Goal: Information Seeking & Learning: Find specific fact

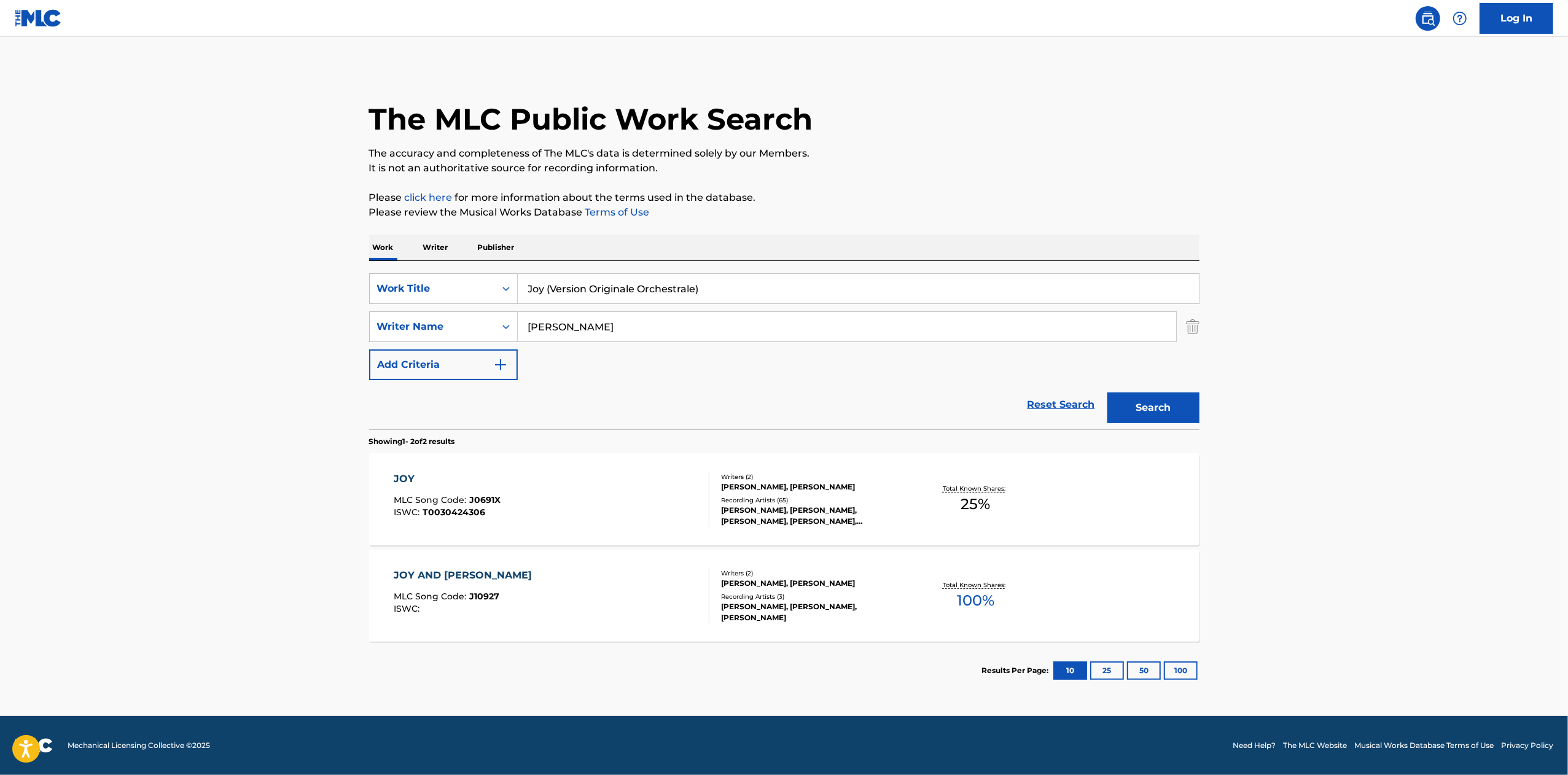
click at [792, 481] on div "[PERSON_NAME], [PERSON_NAME]" at bounding box center [814, 486] width 185 height 11
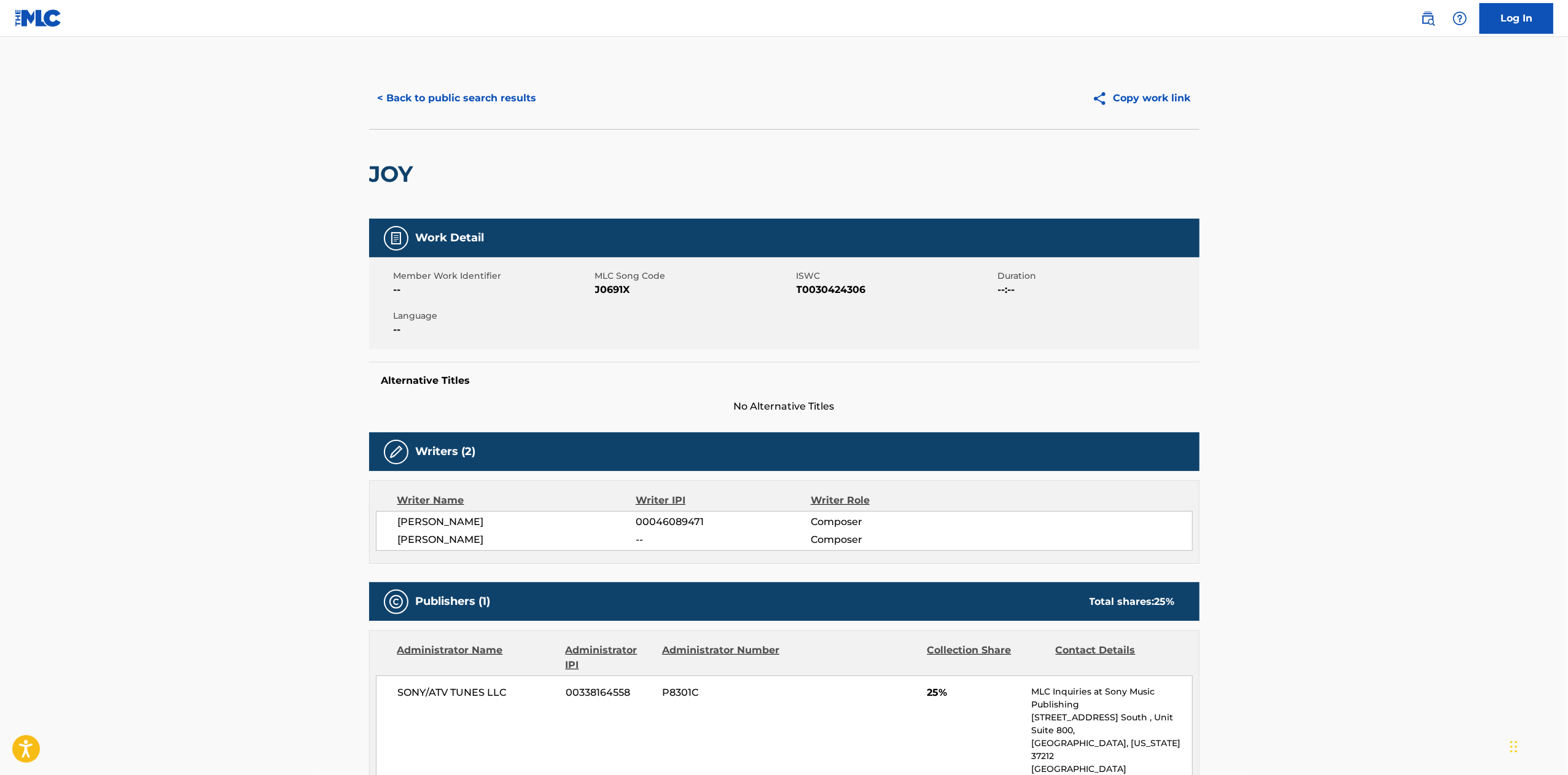
click at [501, 89] on button "< Back to public search results" at bounding box center [457, 98] width 176 height 30
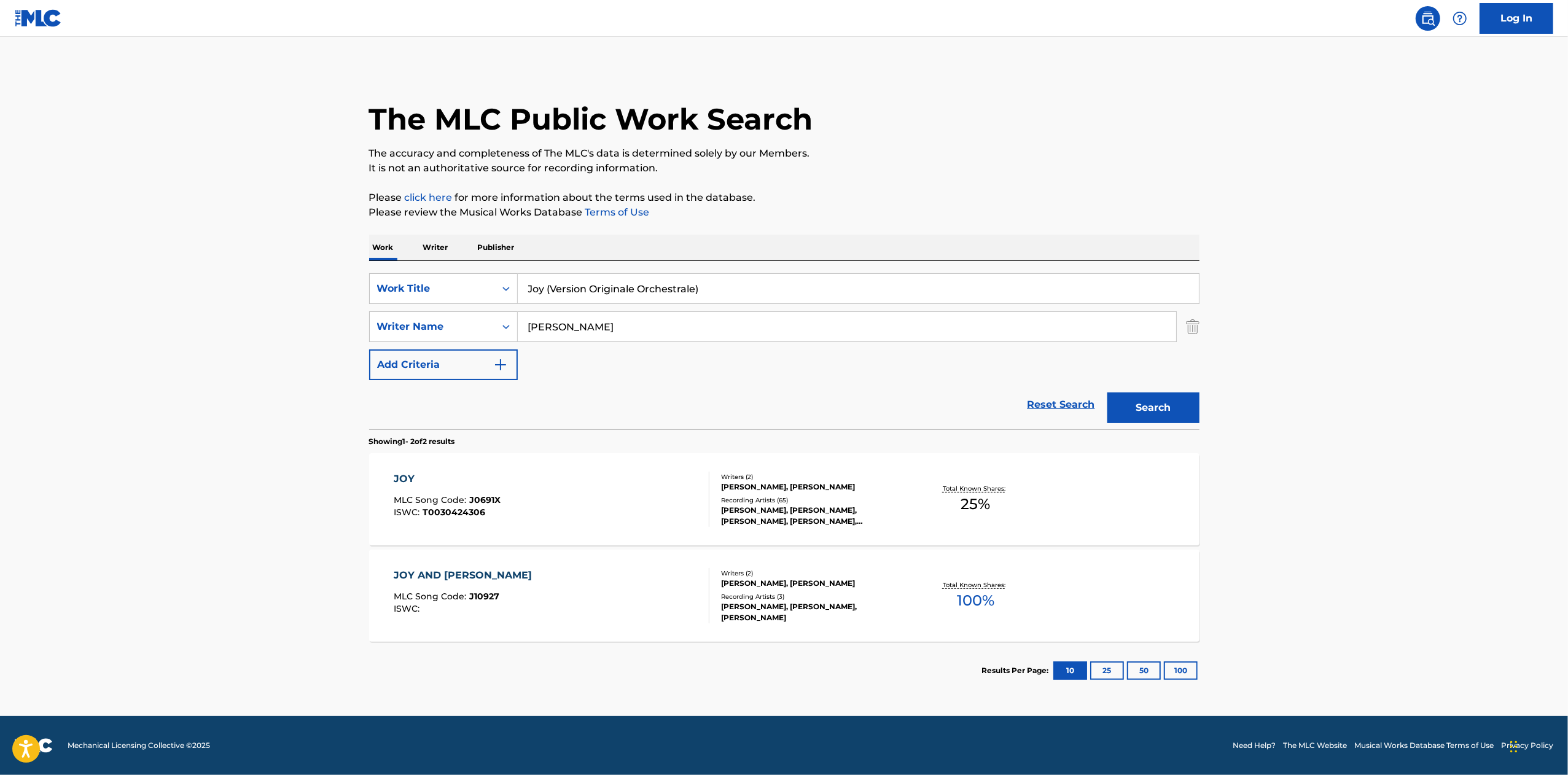
click at [663, 616] on div "JOY AND [PERSON_NAME] MLC Song Code : J10927 ISWC :" at bounding box center [551, 596] width 316 height 56
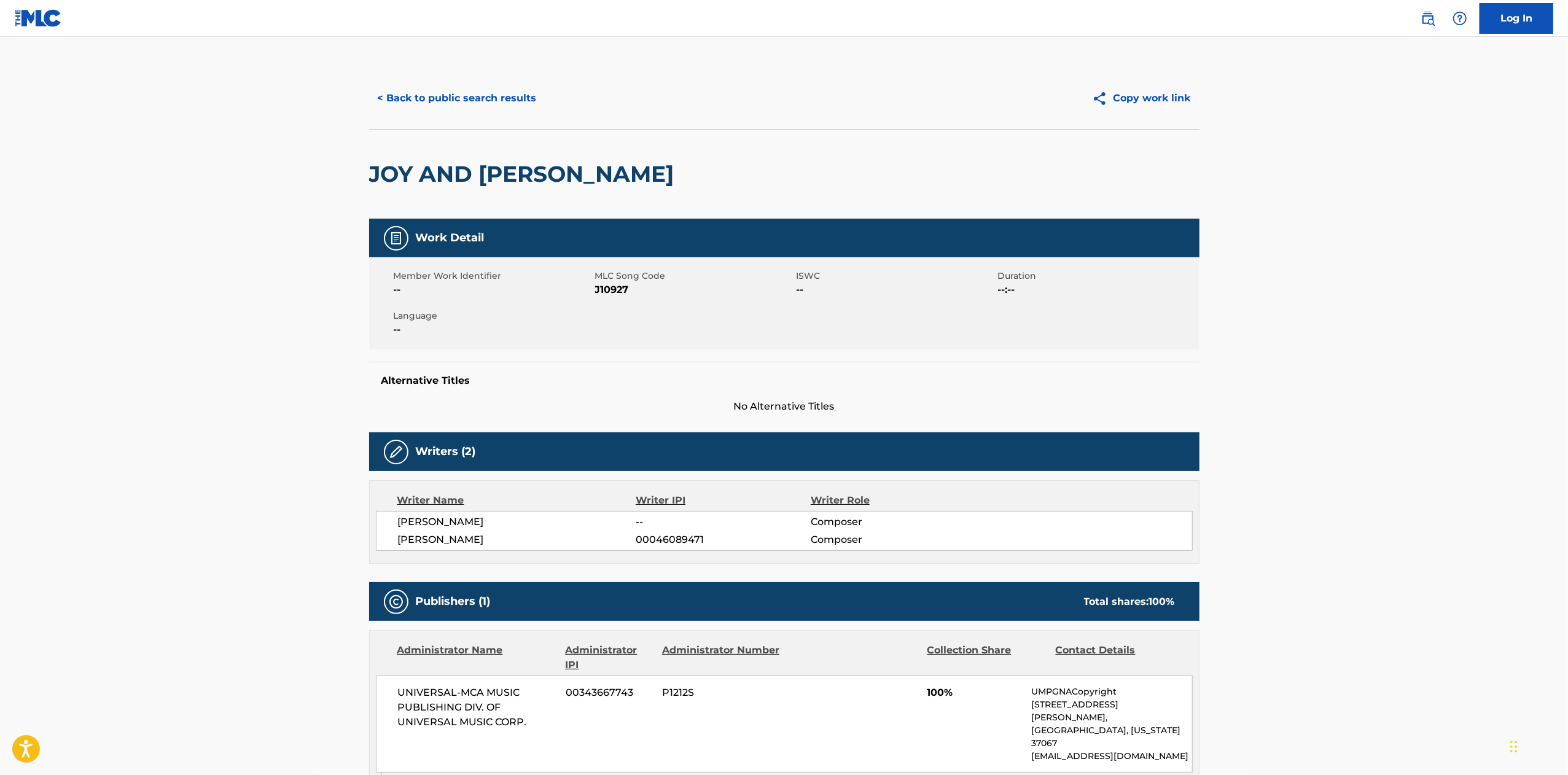
click at [441, 96] on button "< Back to public search results" at bounding box center [457, 98] width 176 height 30
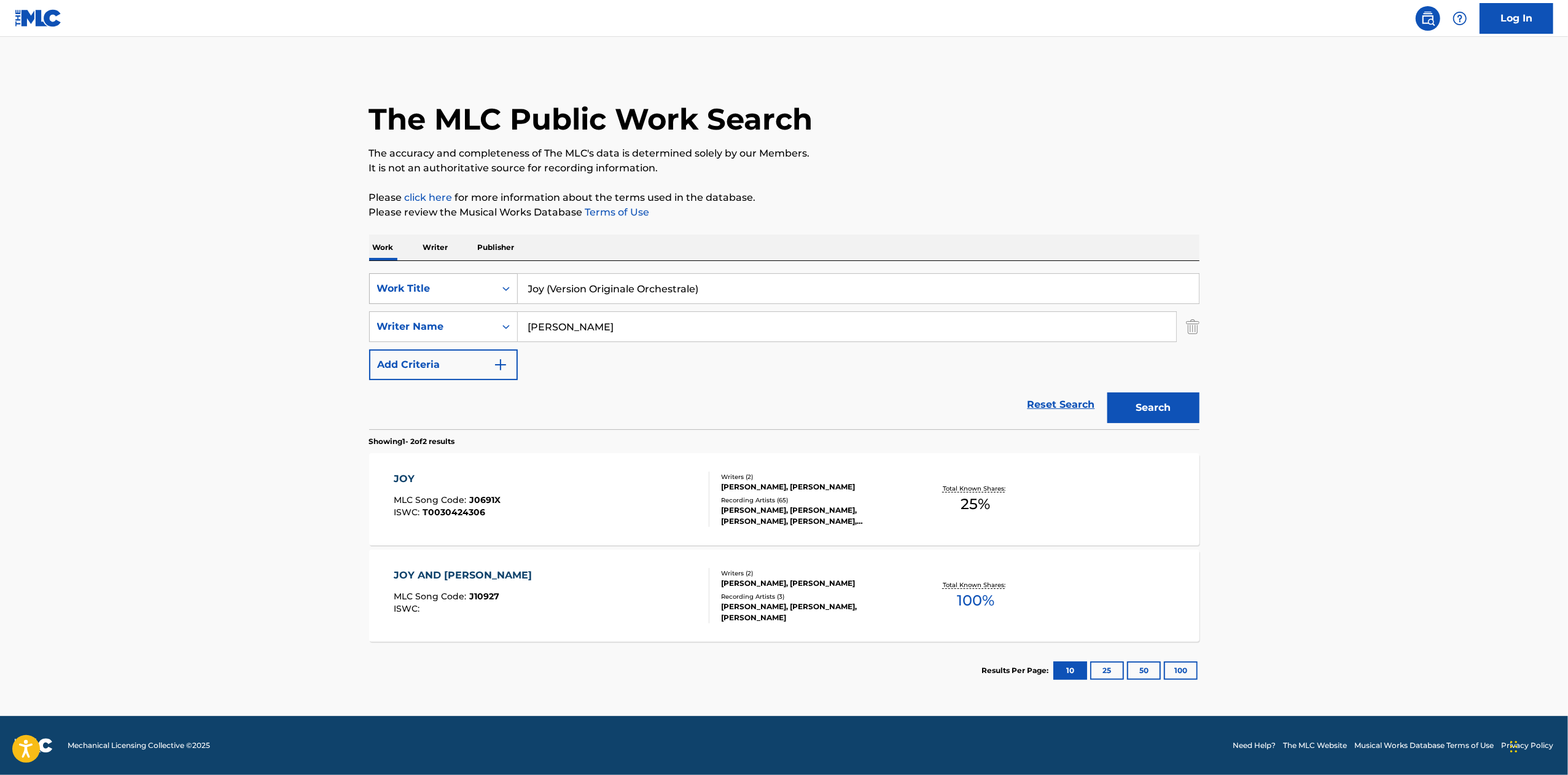
click at [459, 286] on div "Work Title" at bounding box center [431, 288] width 110 height 14
click at [450, 397] on div "Publisher IPI" at bounding box center [443, 411] width 147 height 30
click at [597, 292] on input "Search Form" at bounding box center [858, 288] width 681 height 29
paste input "561459733"
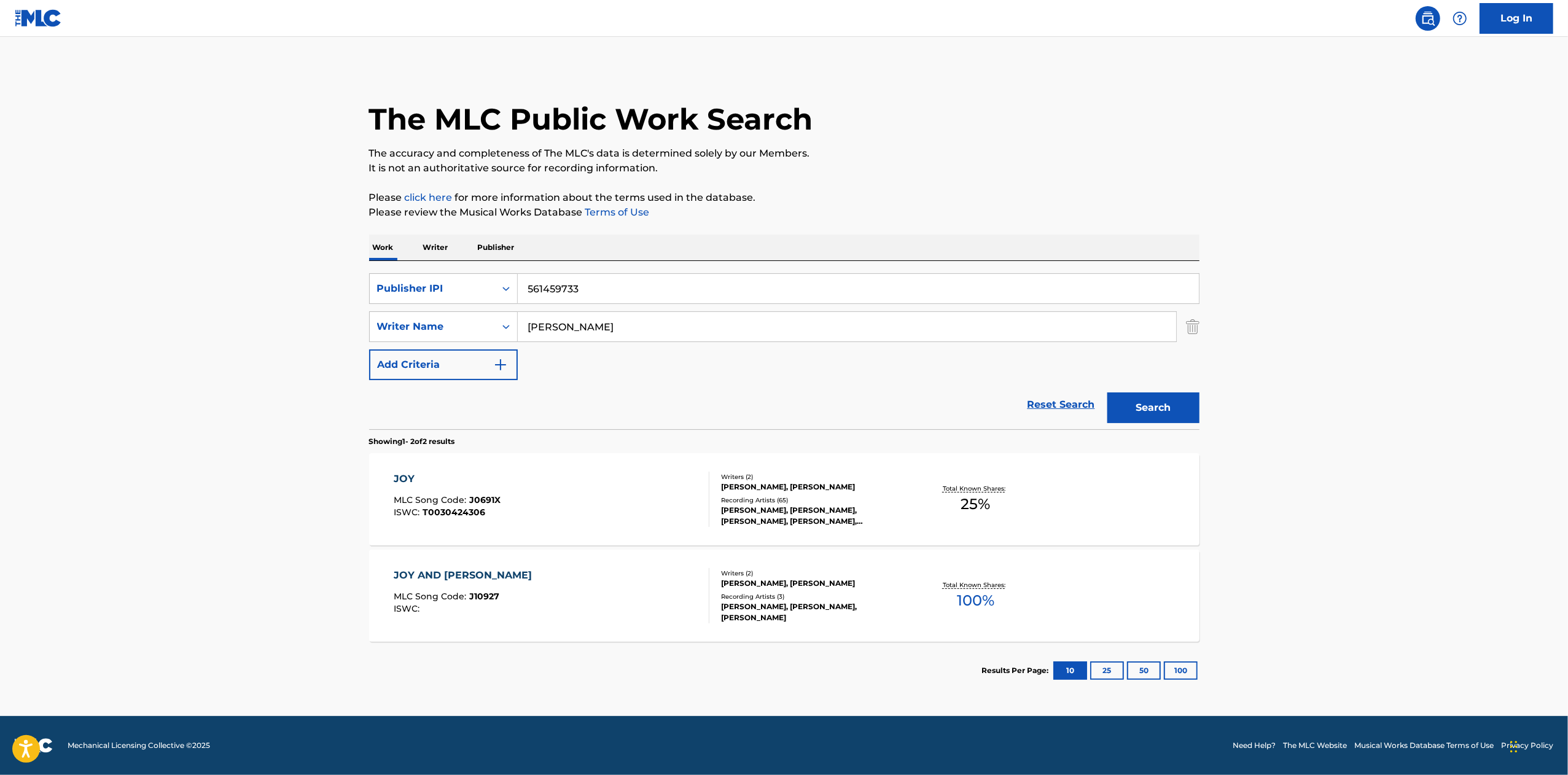
type input "561459733"
click at [1192, 326] on img "Search Form" at bounding box center [1192, 327] width 13 height 30
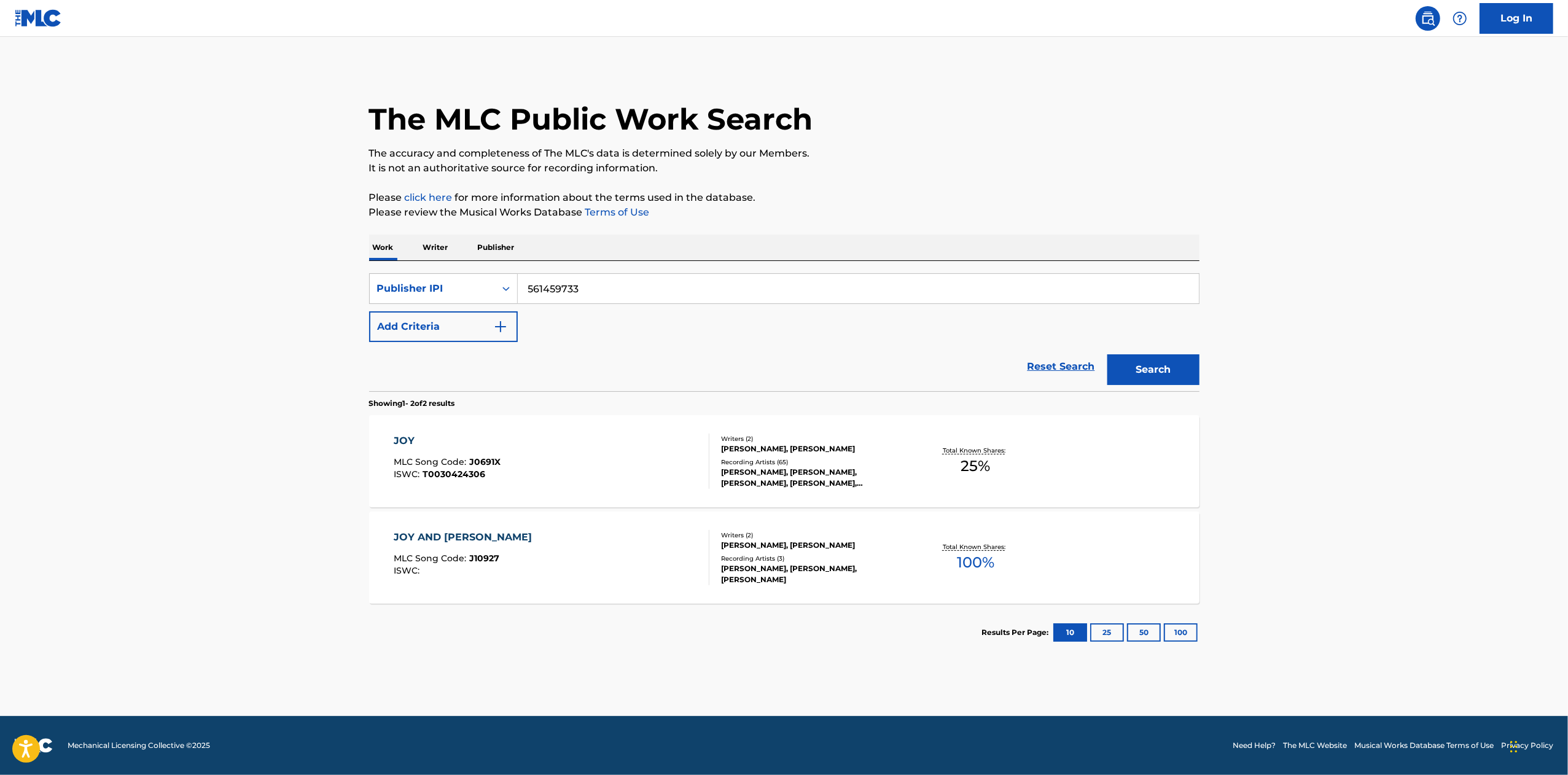
click at [1160, 370] on button "Search" at bounding box center [1153, 370] width 92 height 30
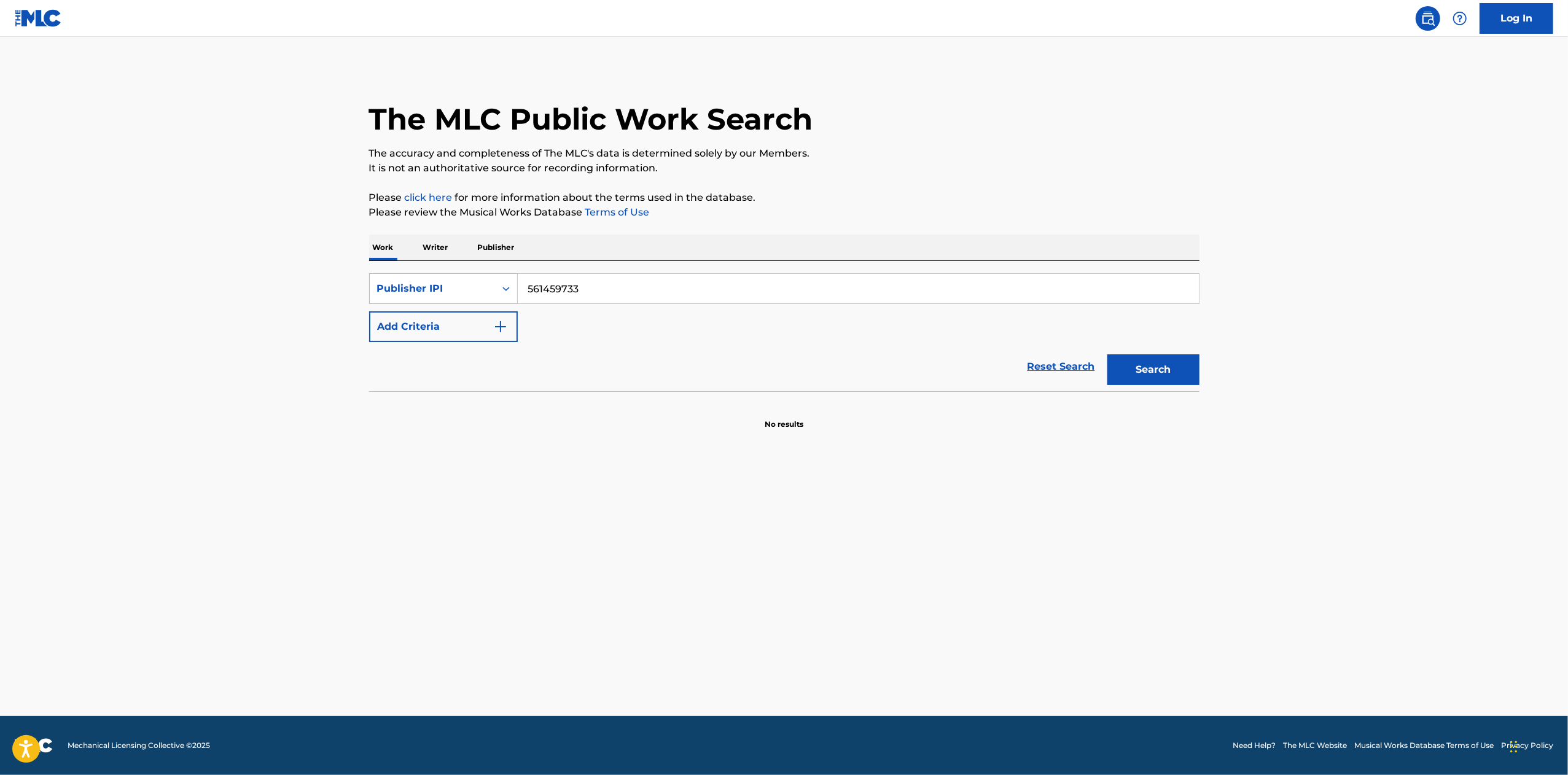
click at [479, 286] on div "Publisher IPI" at bounding box center [431, 288] width 110 height 14
click at [458, 407] on div "Publisher Name" at bounding box center [443, 411] width 147 height 30
click at [546, 290] on input "Search Form" at bounding box center [858, 288] width 681 height 29
type input "yatagan films"
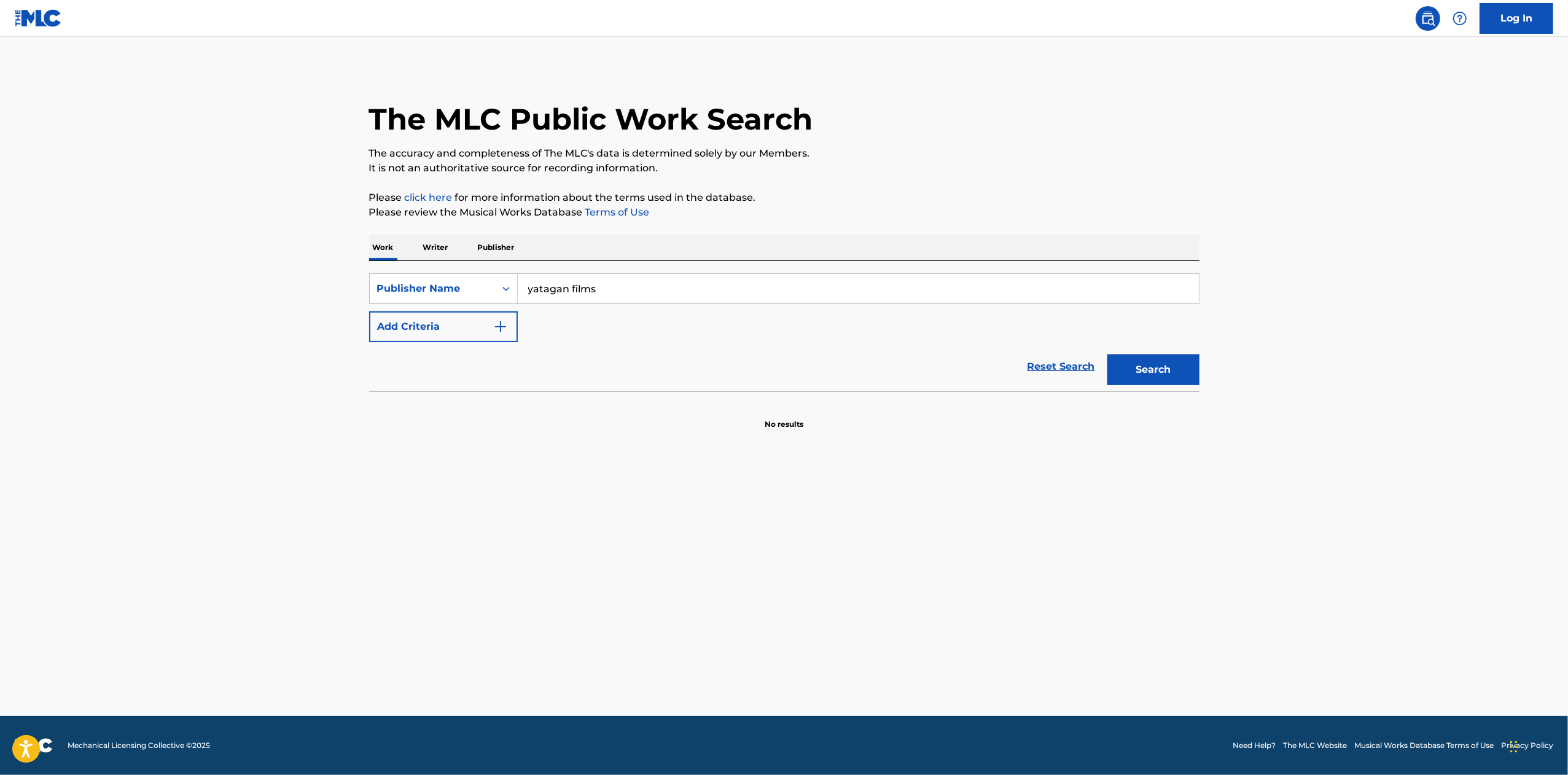
click at [1107, 355] on button "Search" at bounding box center [1153, 370] width 92 height 30
